Goal: Information Seeking & Learning: Stay updated

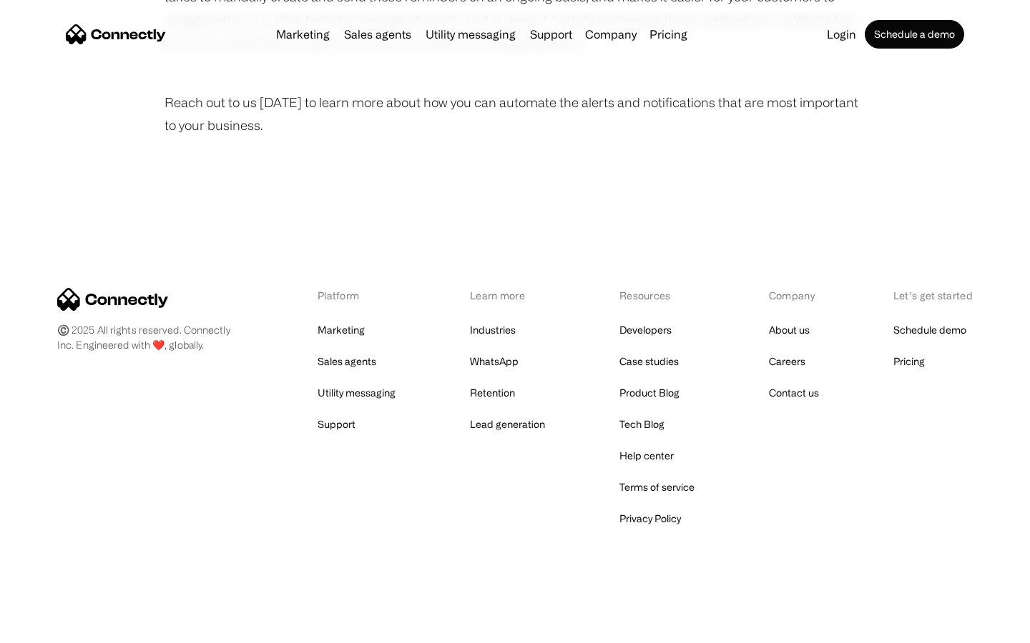
scroll to position [962, 0]
